Goal: Find specific page/section: Find specific page/section

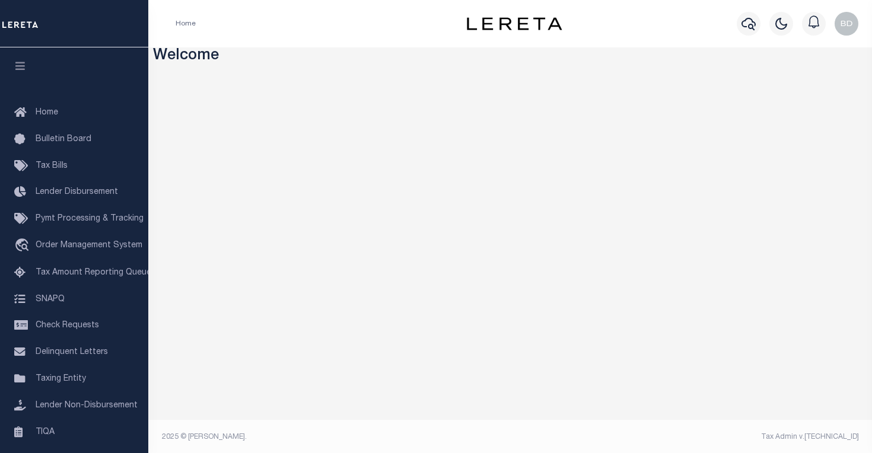
drag, startPoint x: 420, startPoint y: 442, endPoint x: 448, endPoint y: 436, distance: 28.5
click at [448, 436] on div "2025 © [PERSON_NAME]." at bounding box center [332, 437] width 358 height 11
